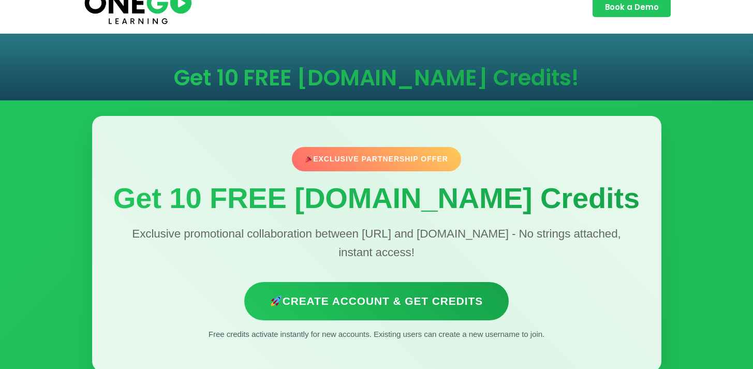
scroll to position [22, 0]
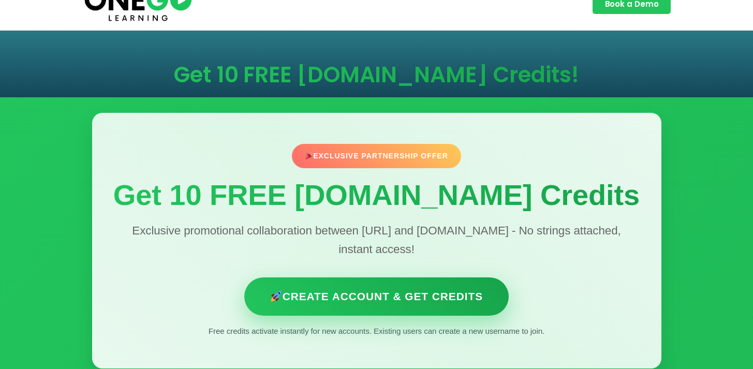
click at [443, 298] on link "Create Account & Get Credits" at bounding box center [376, 297] width 265 height 38
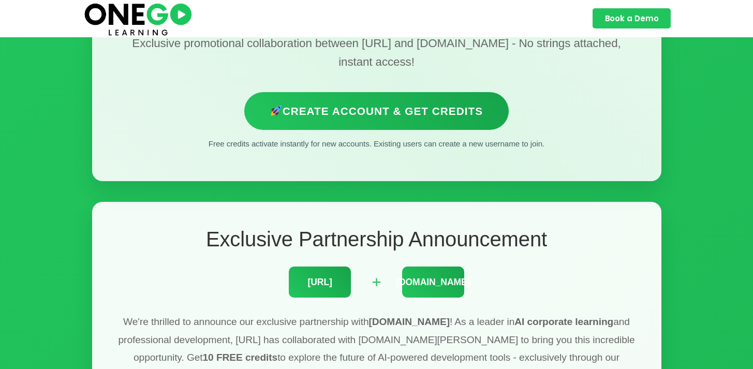
scroll to position [186, 0]
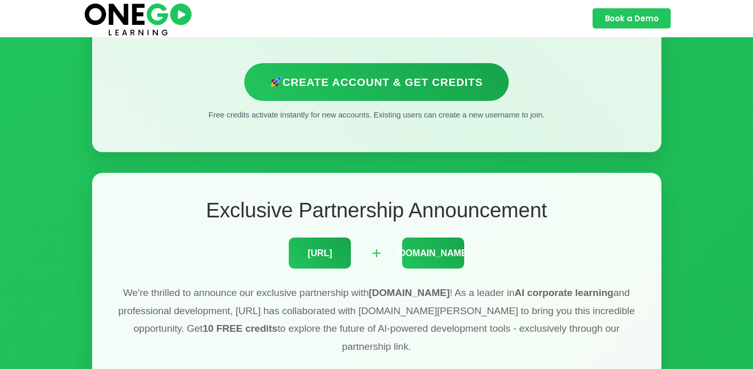
click at [329, 242] on div "ONEGO.ai" at bounding box center [320, 253] width 62 height 31
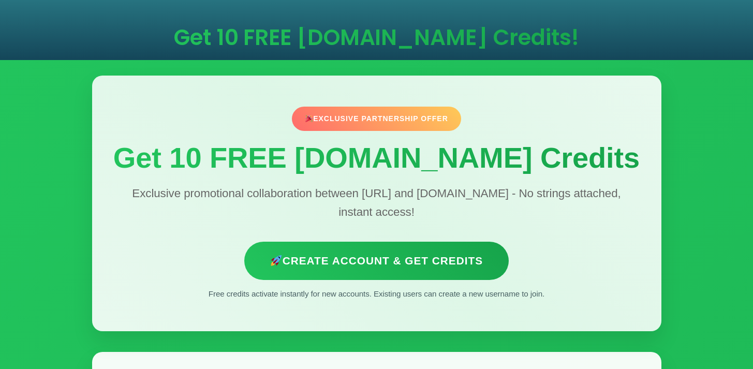
scroll to position [0, 0]
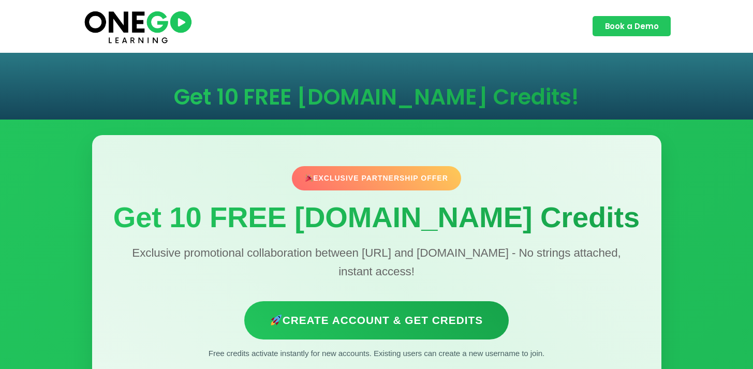
click at [419, 179] on div "Exclusive Partnership Offer" at bounding box center [376, 178] width 170 height 24
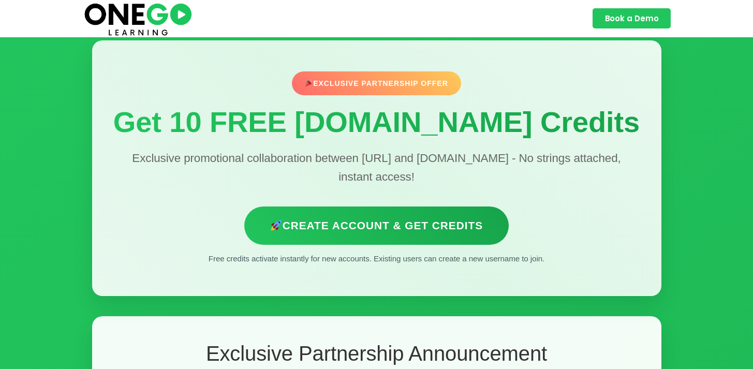
scroll to position [60, 0]
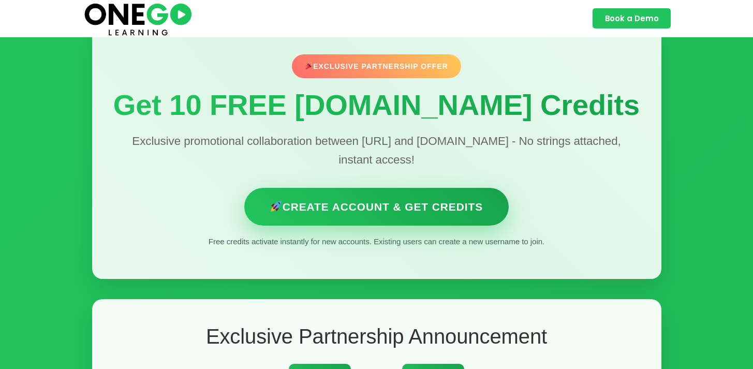
click at [423, 207] on link "Create Account & Get Credits" at bounding box center [376, 207] width 265 height 38
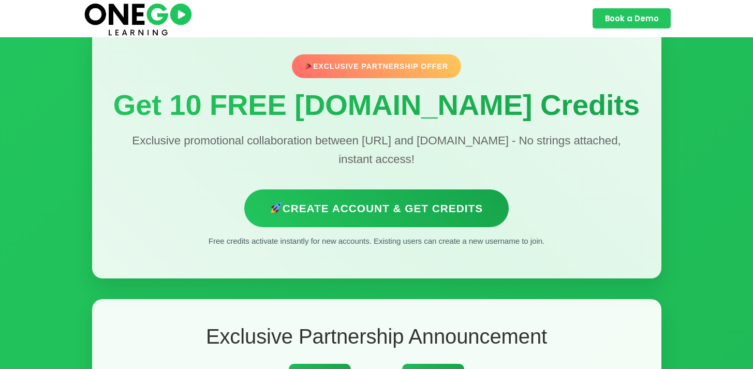
scroll to position [0, 0]
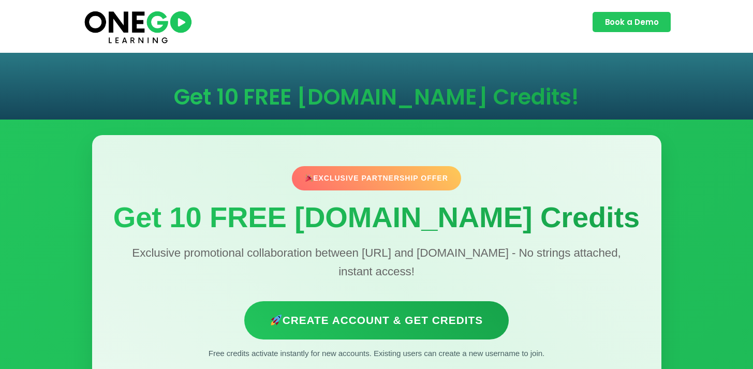
click at [611, 26] on span "Book a Demo" at bounding box center [632, 22] width 54 height 8
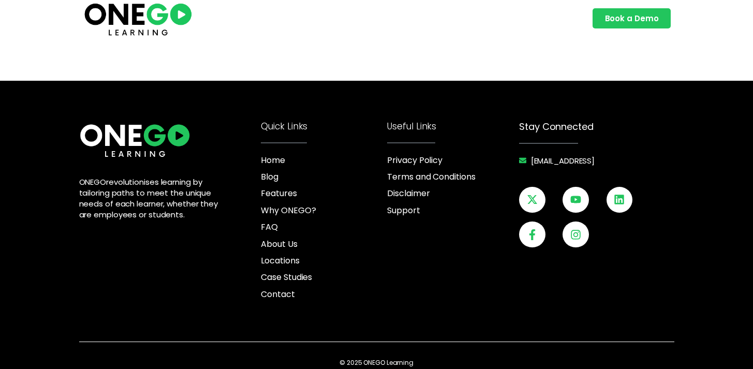
scroll to position [401, 0]
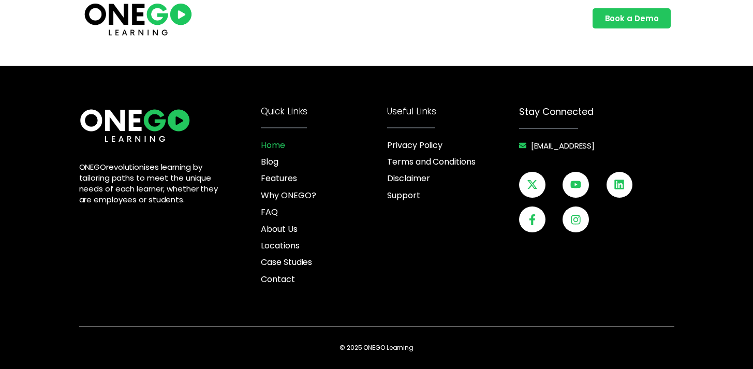
click at [273, 145] on span "Home" at bounding box center [273, 145] width 24 height 11
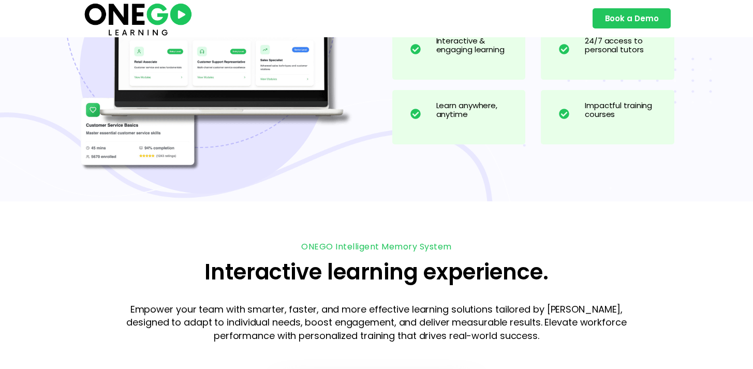
scroll to position [915, 0]
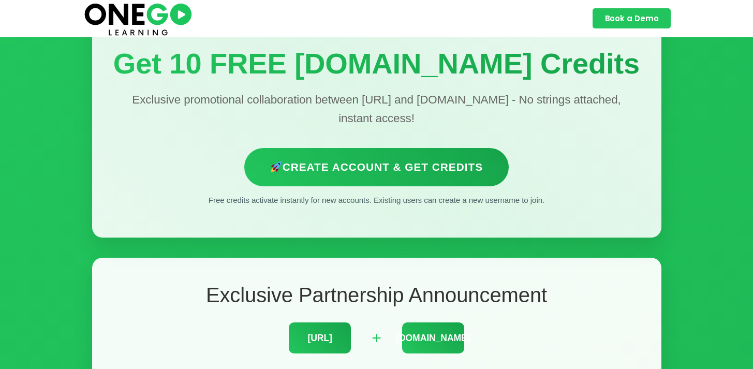
scroll to position [103, 0]
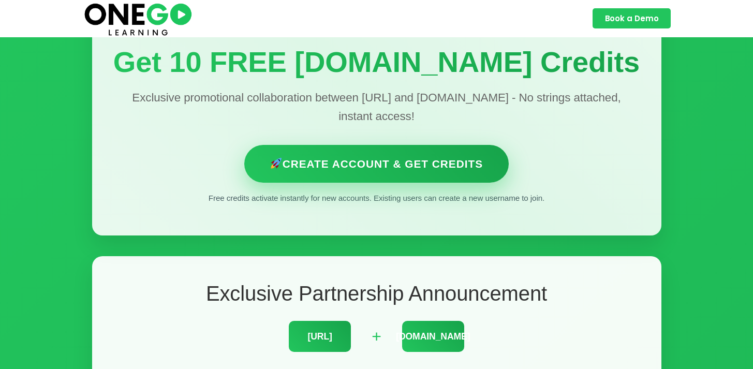
click at [429, 165] on link "Create Account & Get Credits" at bounding box center [376, 164] width 265 height 38
click at [406, 170] on link "Create Account & Get Credits" at bounding box center [376, 164] width 265 height 38
